Goal: Check status: Check status

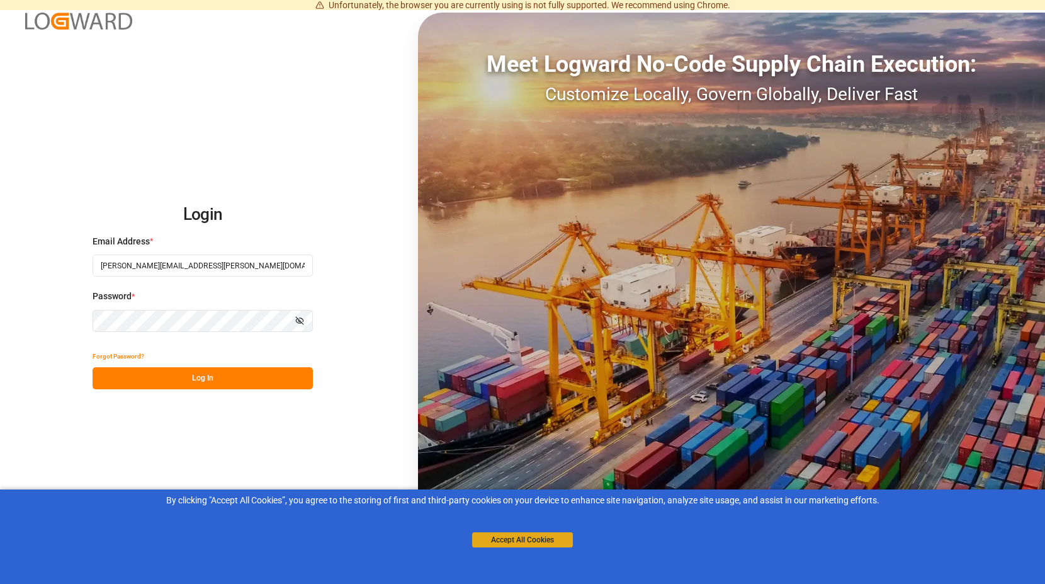
click at [518, 542] on button "Accept All Cookies" at bounding box center [522, 539] width 101 height 15
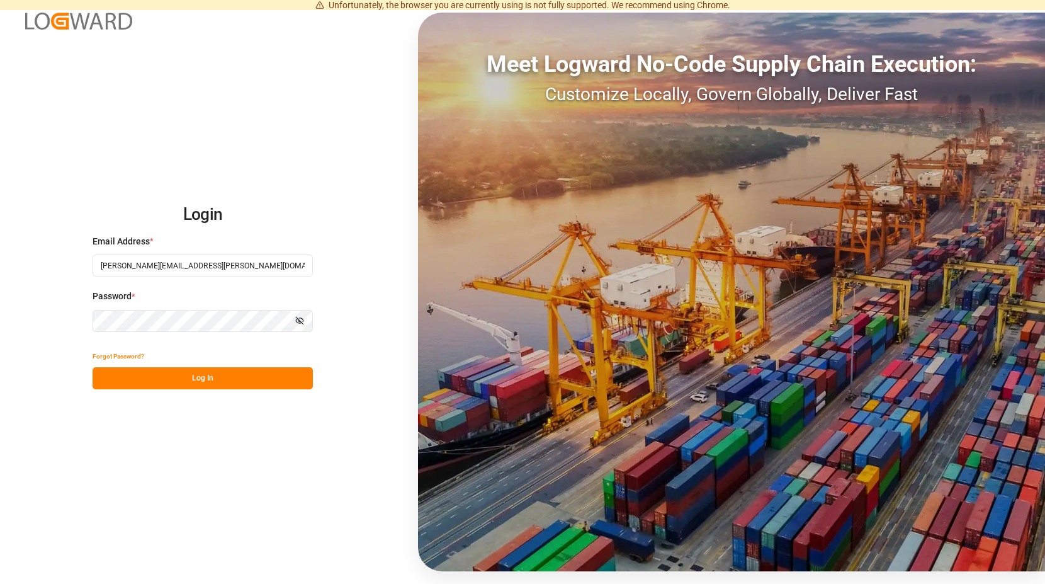
click at [207, 376] on button "Log In" at bounding box center [203, 378] width 220 height 22
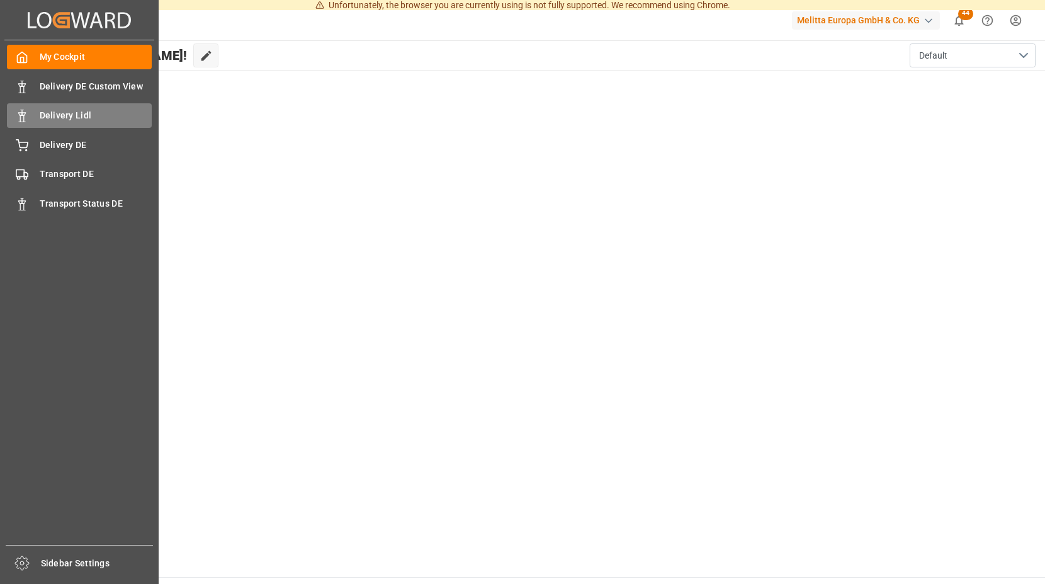
click at [101, 118] on span "Delivery Lidl" at bounding box center [96, 115] width 113 height 13
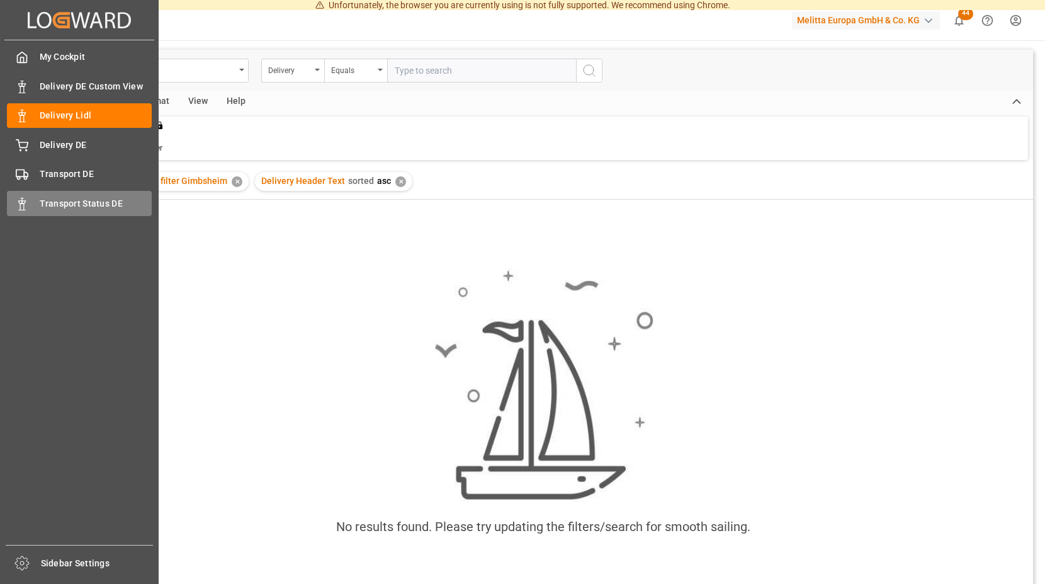
click at [69, 203] on span "Transport Status DE" at bounding box center [96, 203] width 113 height 13
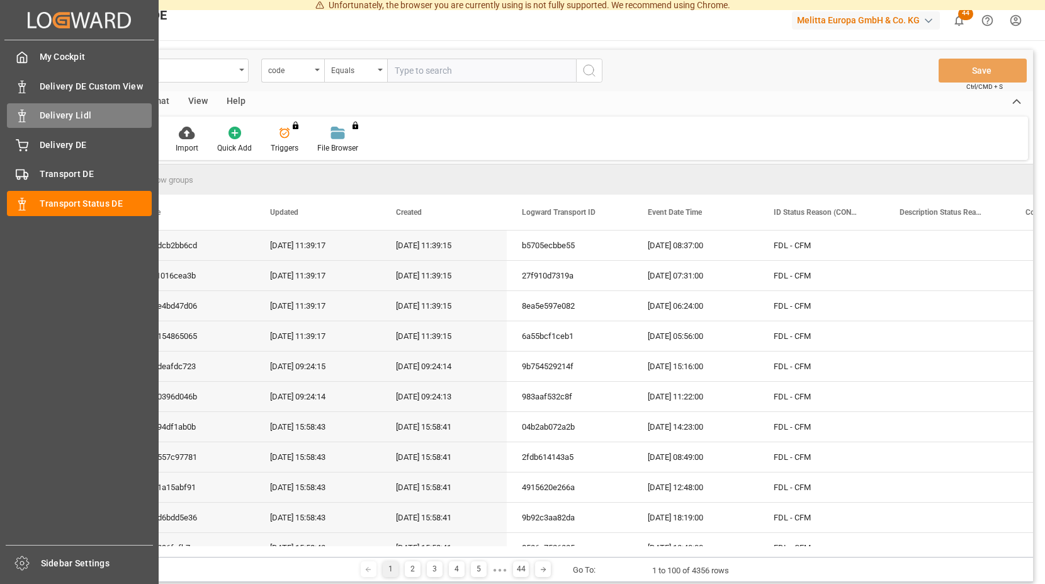
click at [60, 113] on span "Delivery Lidl" at bounding box center [96, 115] width 113 height 13
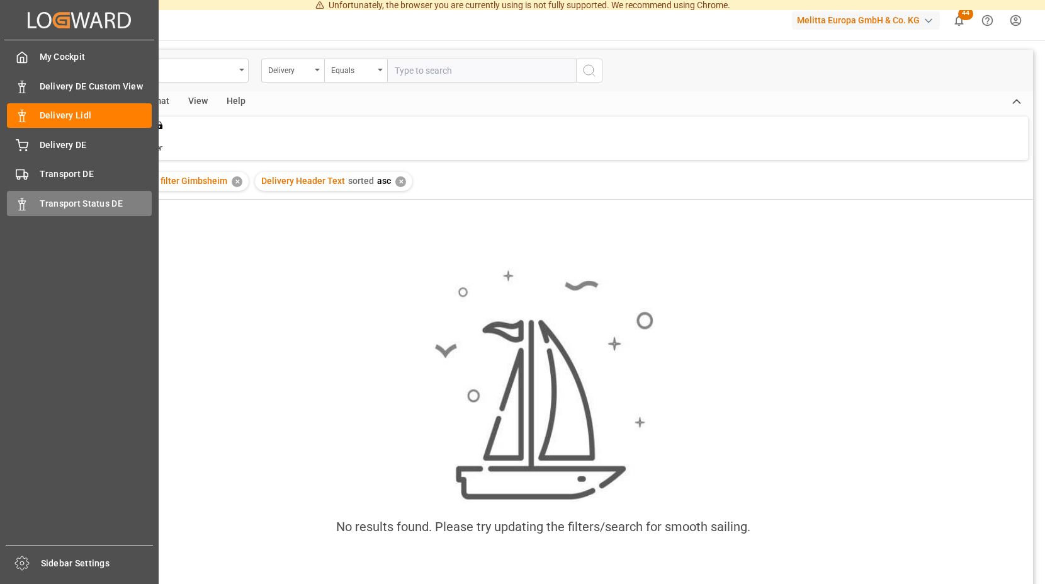
click at [120, 199] on span "Transport Status DE" at bounding box center [96, 203] width 113 height 13
